Goal: Find specific page/section: Find specific page/section

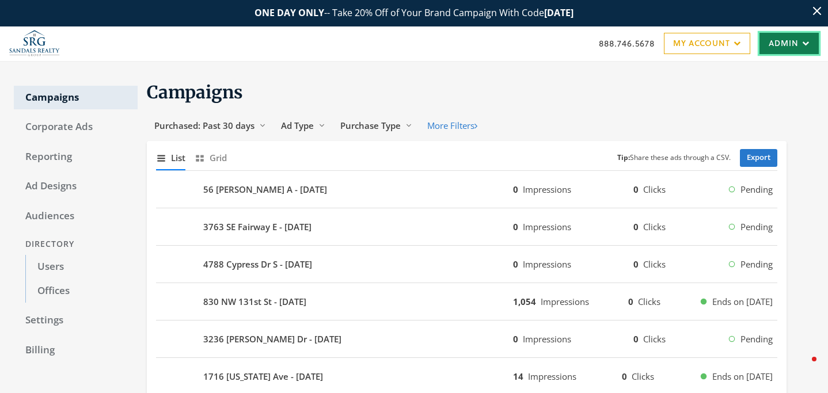
click at [791, 45] on link "Admin" at bounding box center [789, 43] width 59 height 21
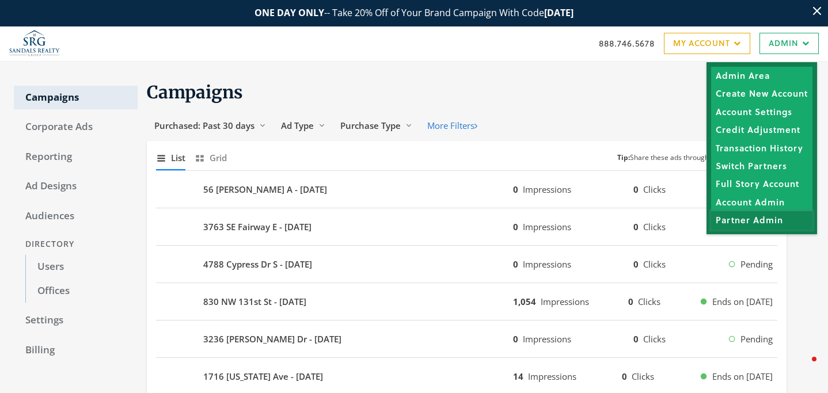
click at [761, 222] on link "Partner Admin" at bounding box center [761, 220] width 101 height 18
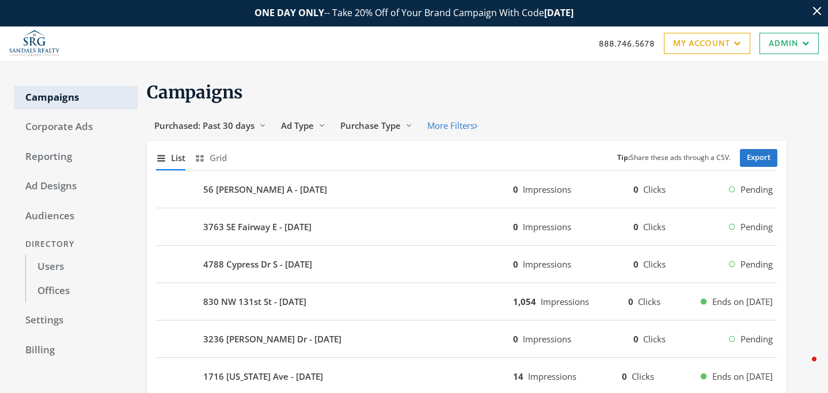
click at [784, 57] on div "888.746.5678 My Account My Campaigns Account Summary Compliance Dashboard Enter…" at bounding box center [414, 43] width 828 height 35
click at [783, 46] on link "Admin" at bounding box center [789, 43] width 59 height 21
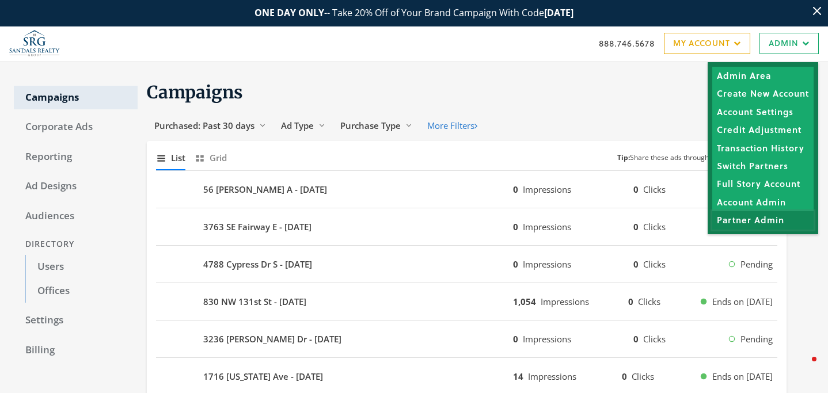
click at [765, 228] on link "Partner Admin" at bounding box center [762, 220] width 101 height 18
